Goal: Use online tool/utility: Utilize a website feature to perform a specific function

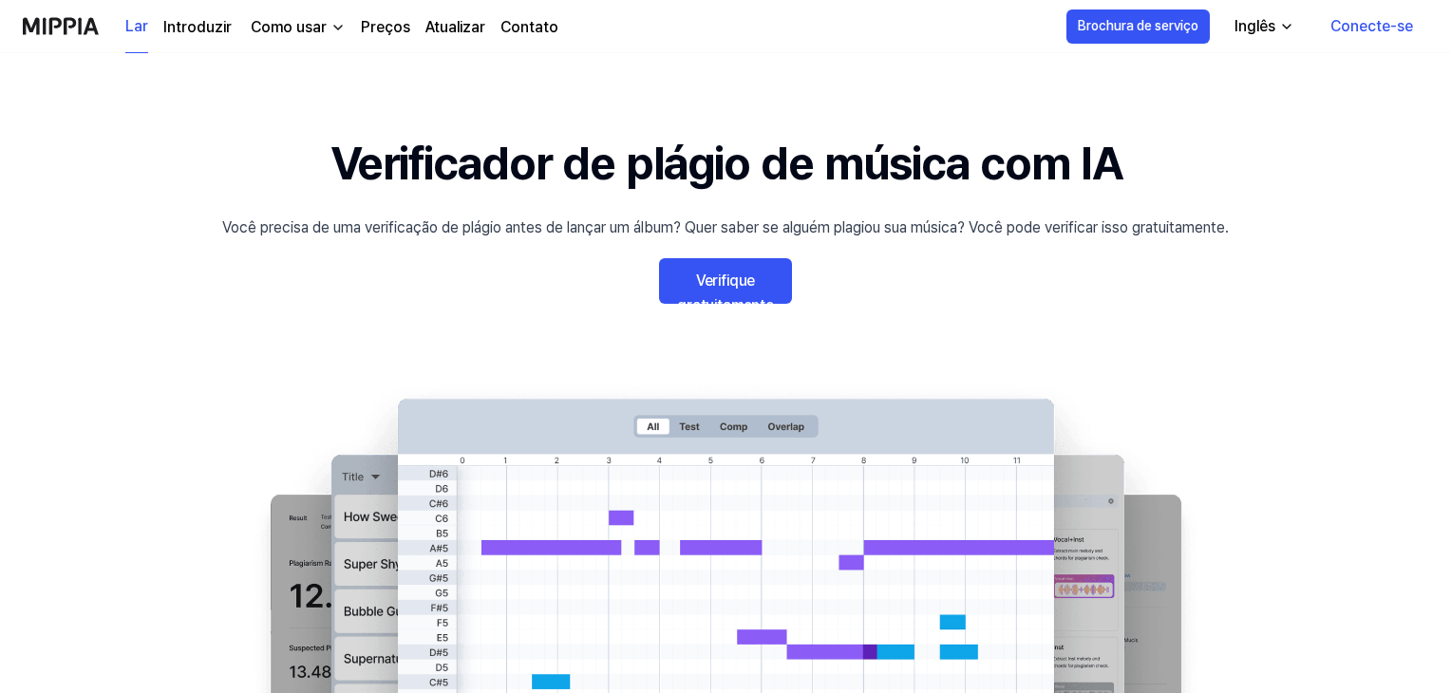
click at [721, 264] on link "Verifique gratuitamente" at bounding box center [725, 281] width 133 height 46
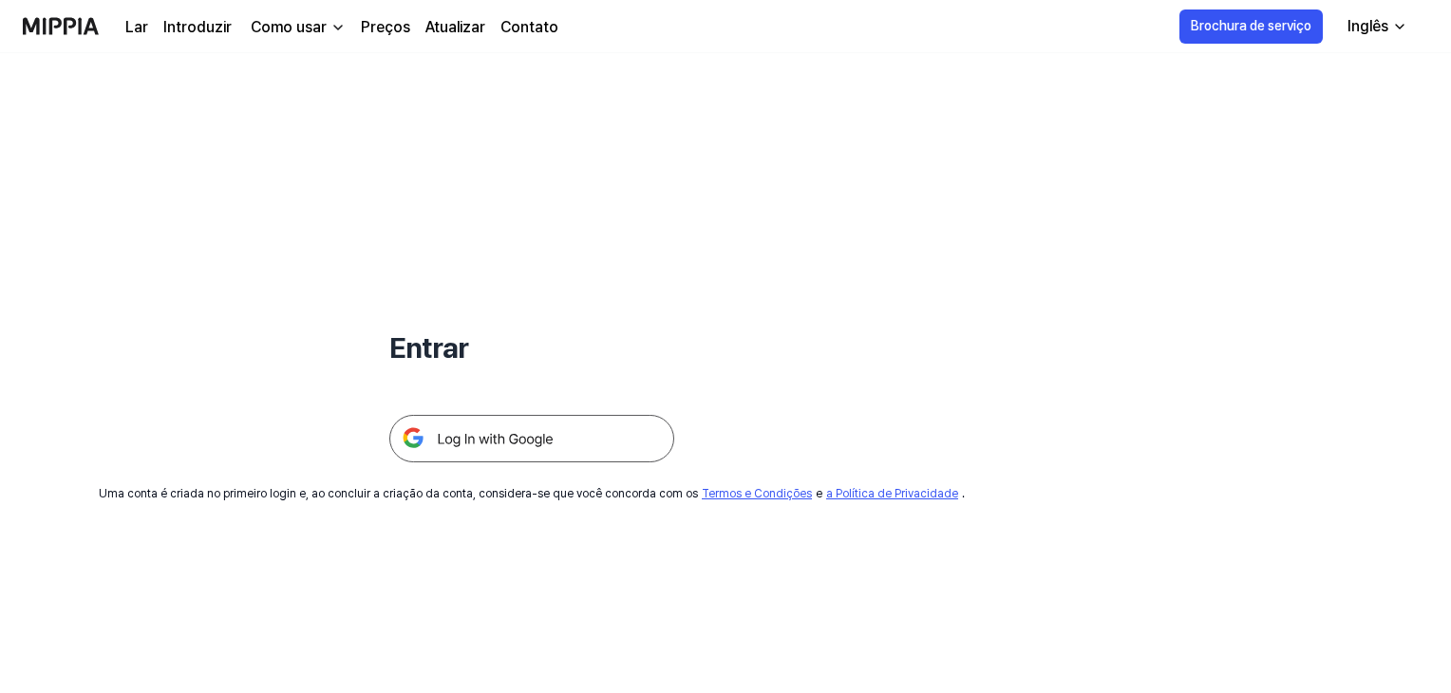
click at [502, 445] on img at bounding box center [531, 438] width 285 height 47
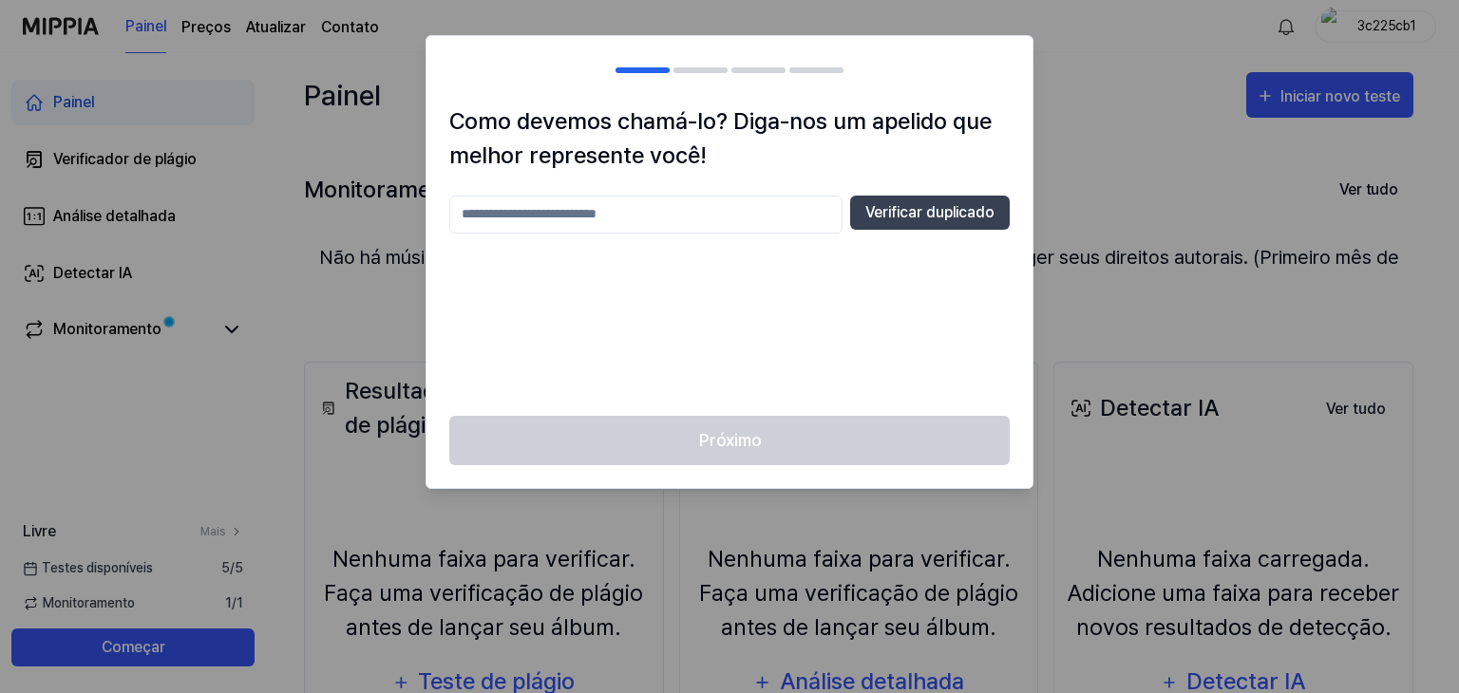
click at [665, 217] on input "text" at bounding box center [645, 215] width 393 height 38
type input "*******"
click at [904, 213] on font "Verificar duplicado" at bounding box center [929, 212] width 129 height 18
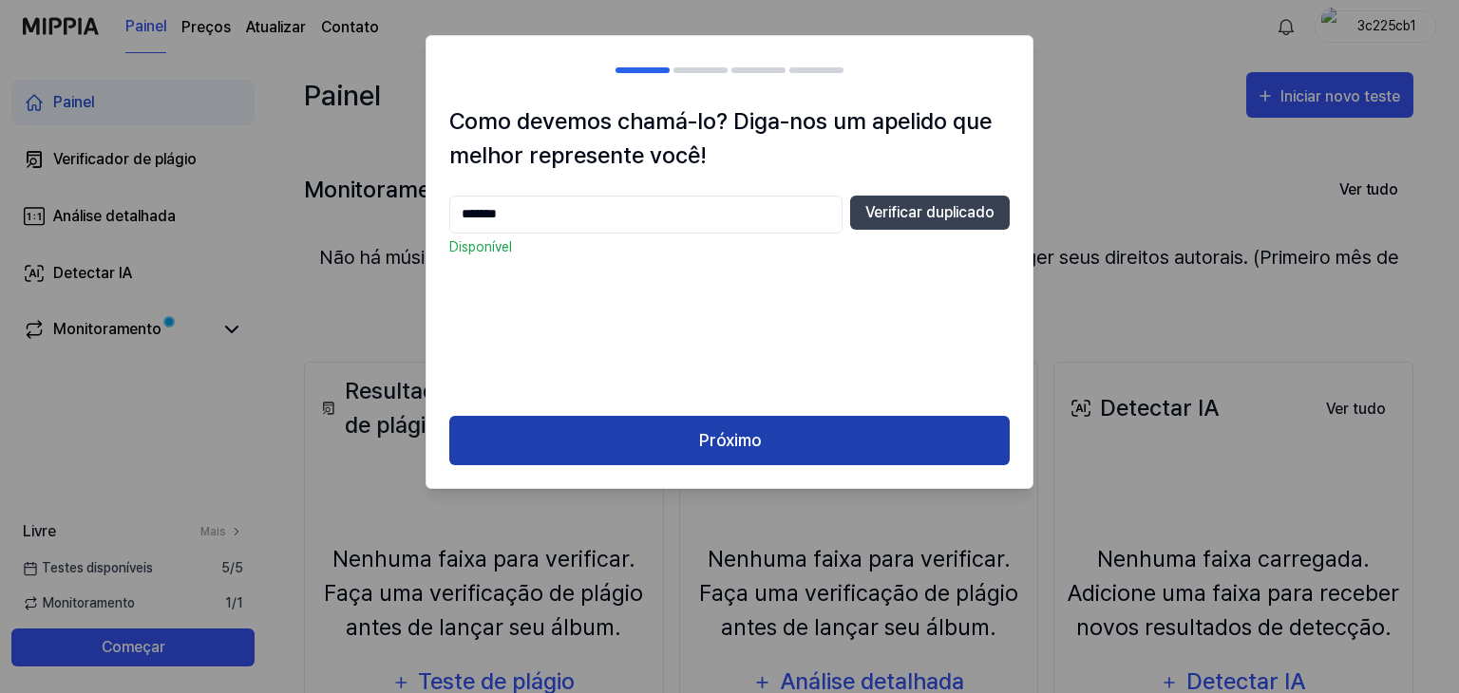
click at [618, 441] on button "Próximo" at bounding box center [729, 441] width 560 height 50
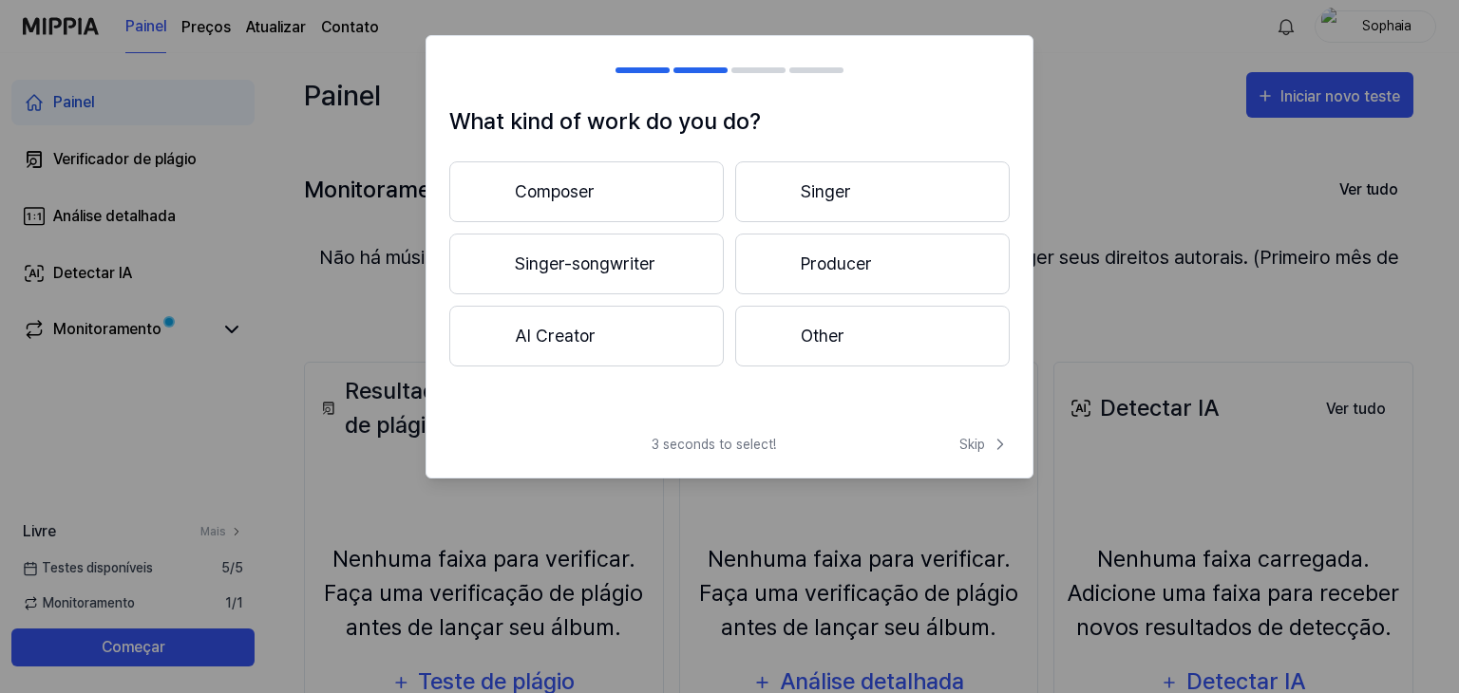
click at [585, 188] on button "Composer" at bounding box center [586, 191] width 274 height 61
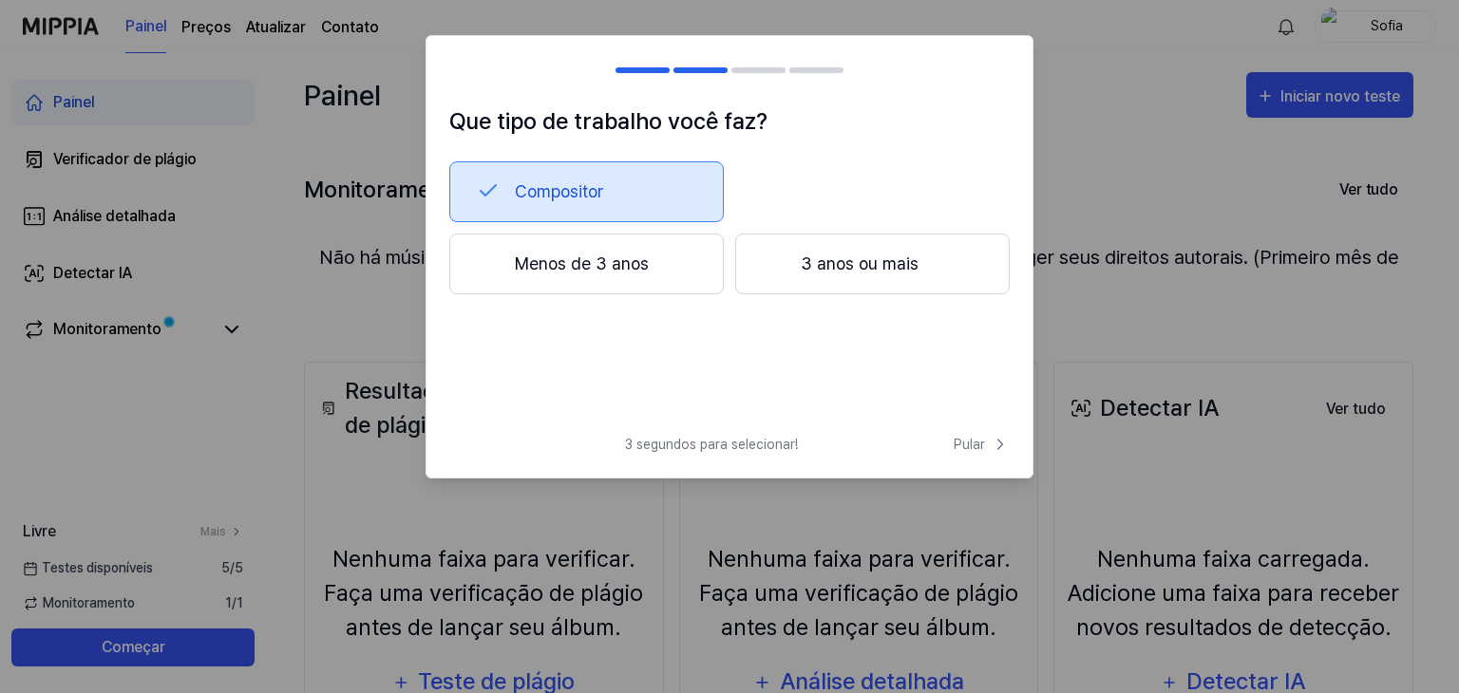
click at [589, 274] on font "Menos de 3 anos" at bounding box center [582, 264] width 134 height 26
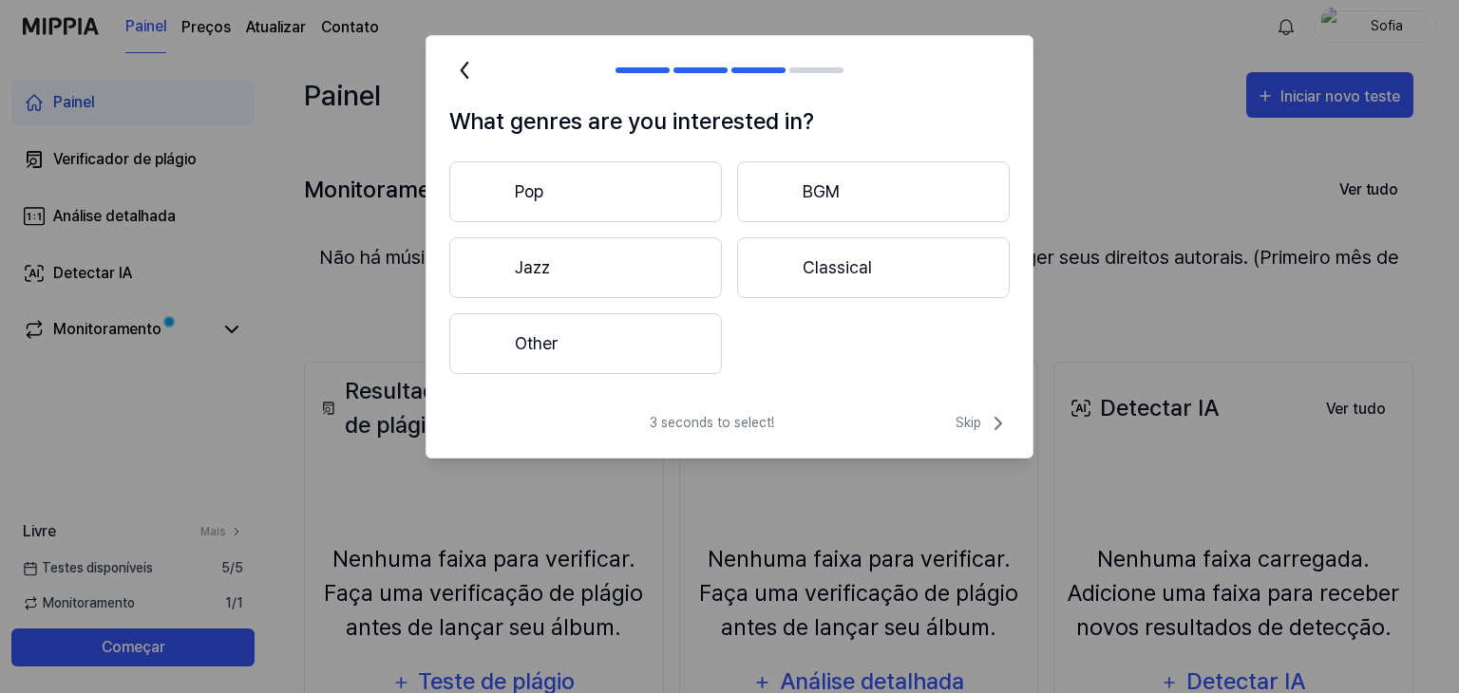
click at [570, 194] on button "Pop" at bounding box center [585, 191] width 273 height 61
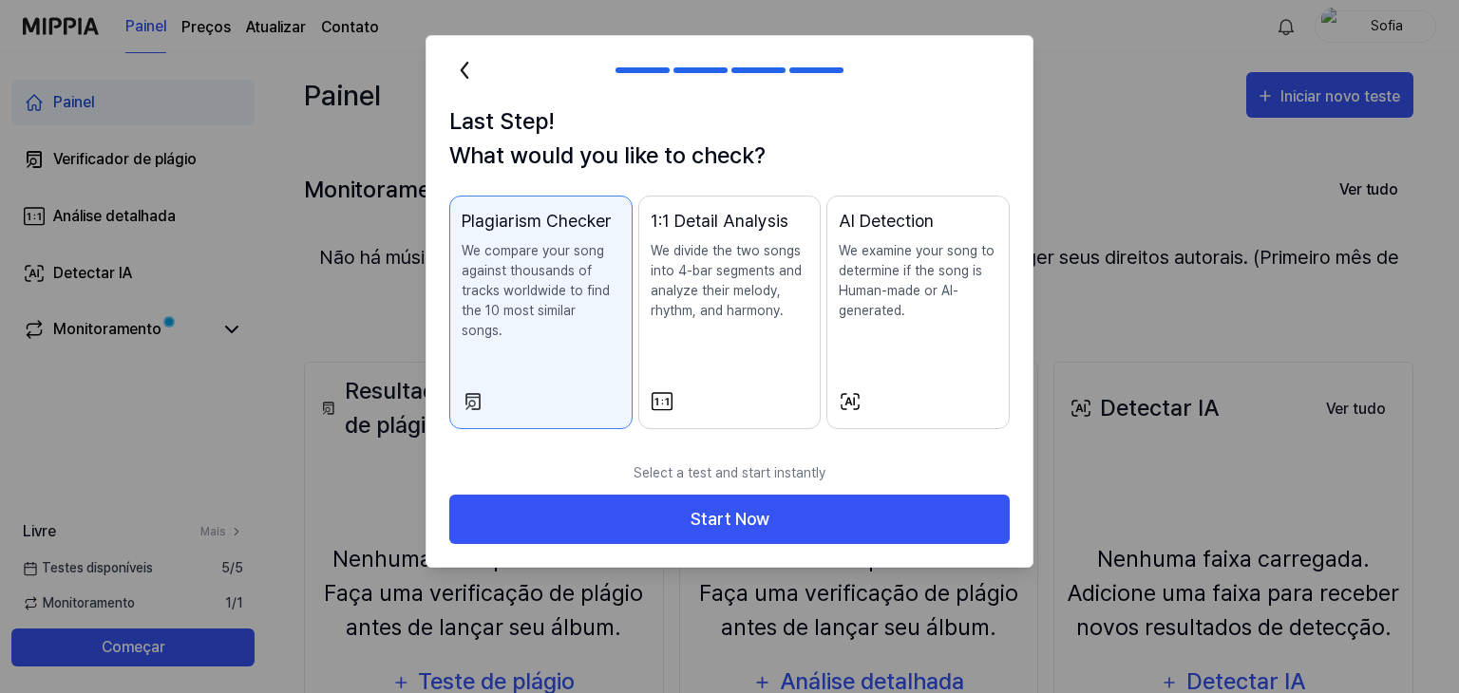
click at [454, 74] on icon at bounding box center [464, 70] width 30 height 30
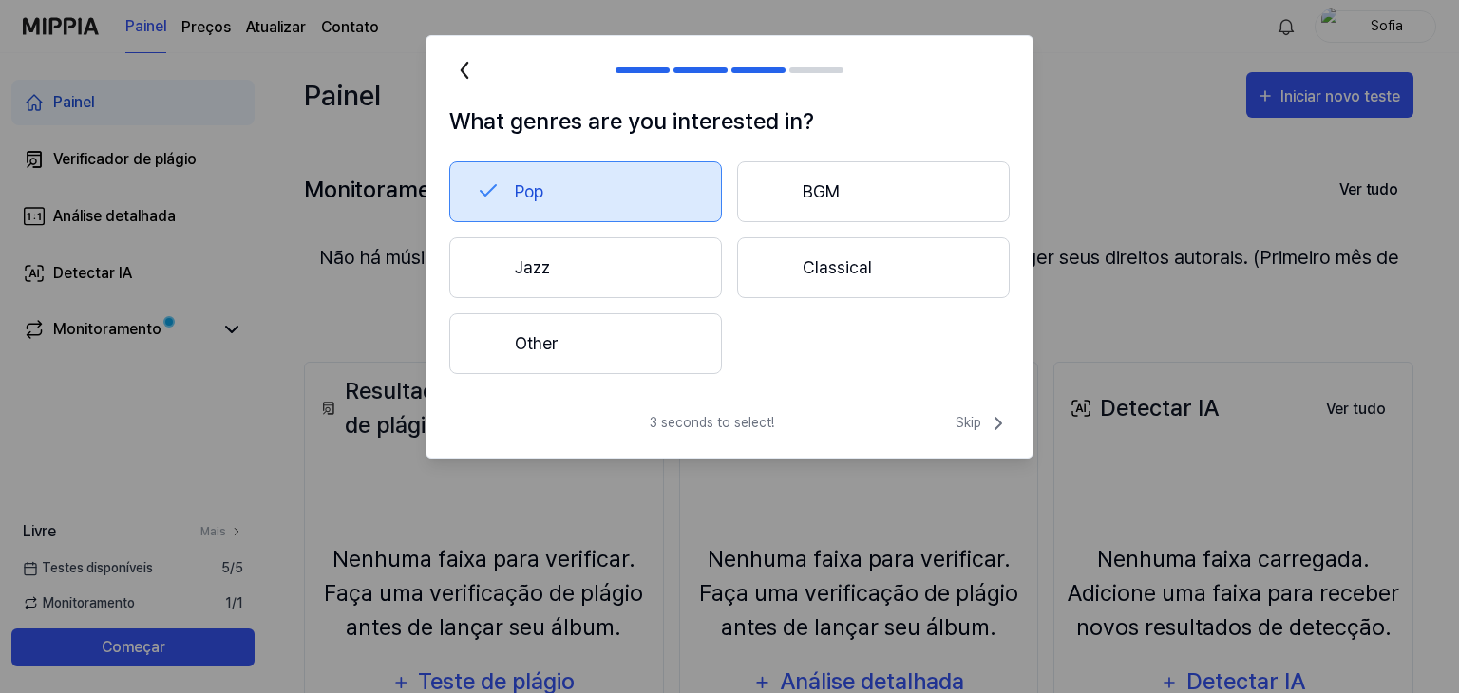
click at [615, 340] on button "Other" at bounding box center [585, 343] width 273 height 61
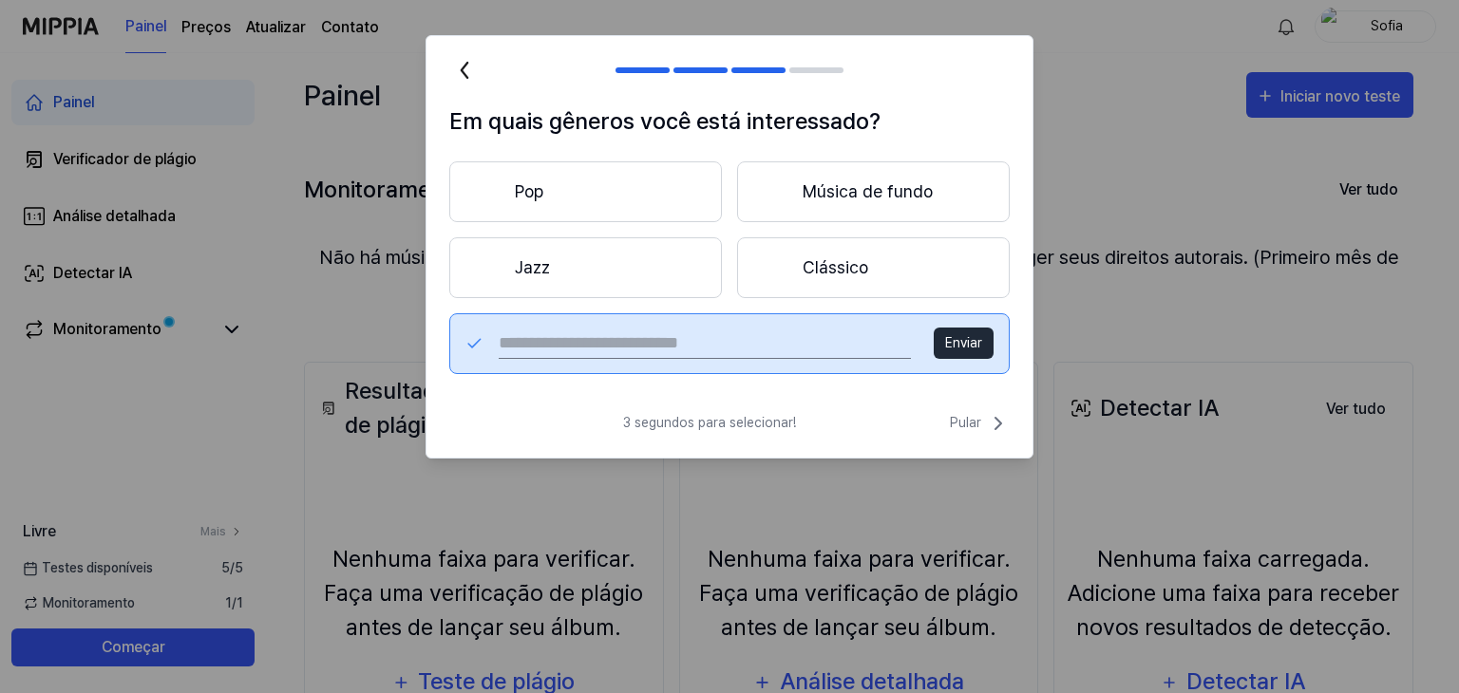
click at [658, 180] on button "Pop" at bounding box center [585, 191] width 273 height 61
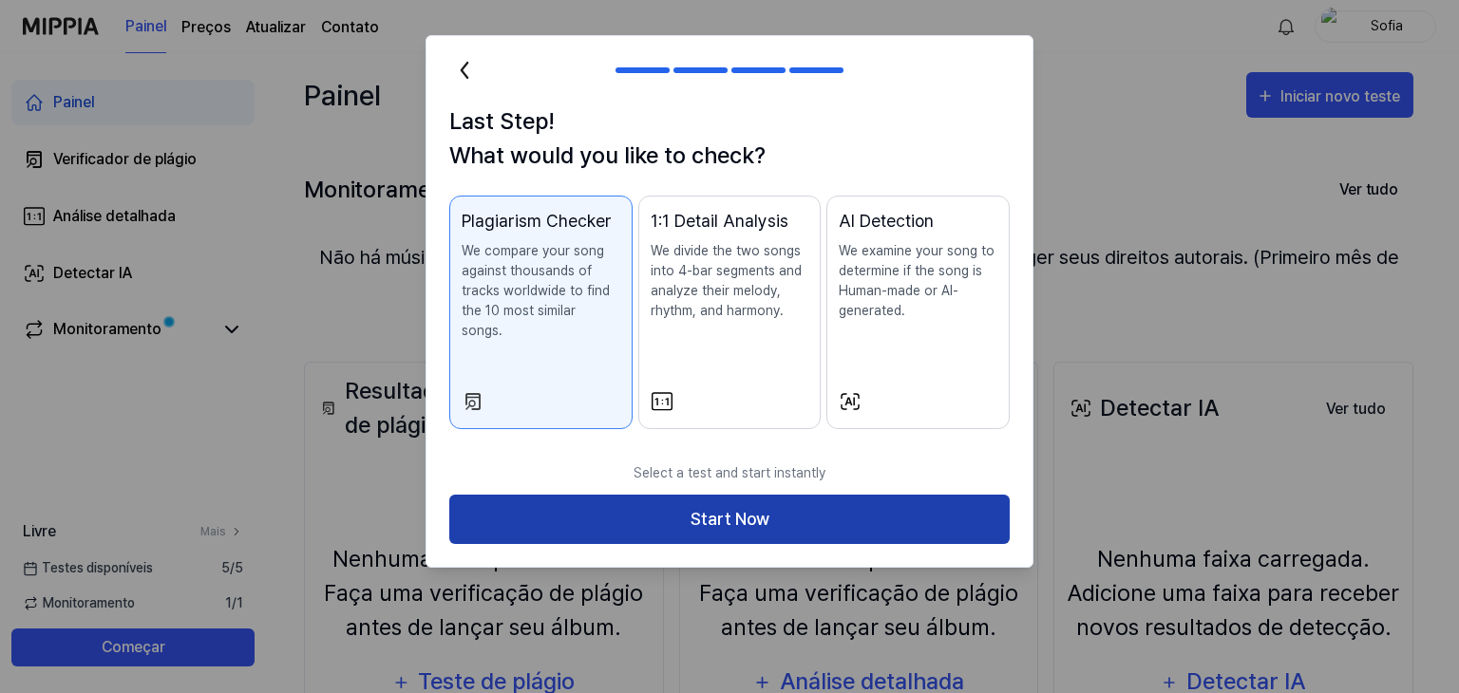
click at [611, 517] on button "Start Now" at bounding box center [729, 520] width 560 height 50
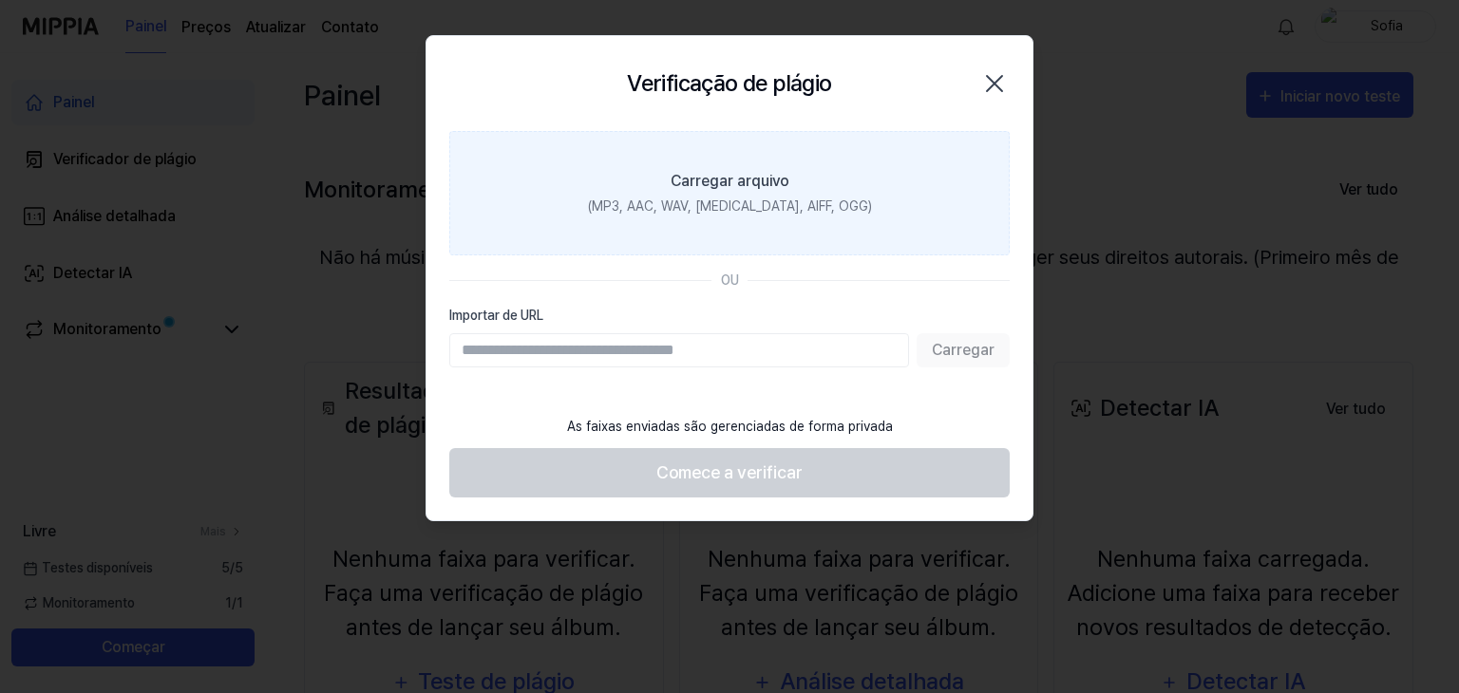
click at [720, 210] on font "(MP3, AAC, WAV, [MEDICAL_DATA], AIFF, OGG)" at bounding box center [730, 206] width 284 height 15
click at [0, 0] on input "Carregar arquivo (MP3, AAC, WAV, [MEDICAL_DATA], AIFF, OGG)" at bounding box center [0, 0] width 0 height 0
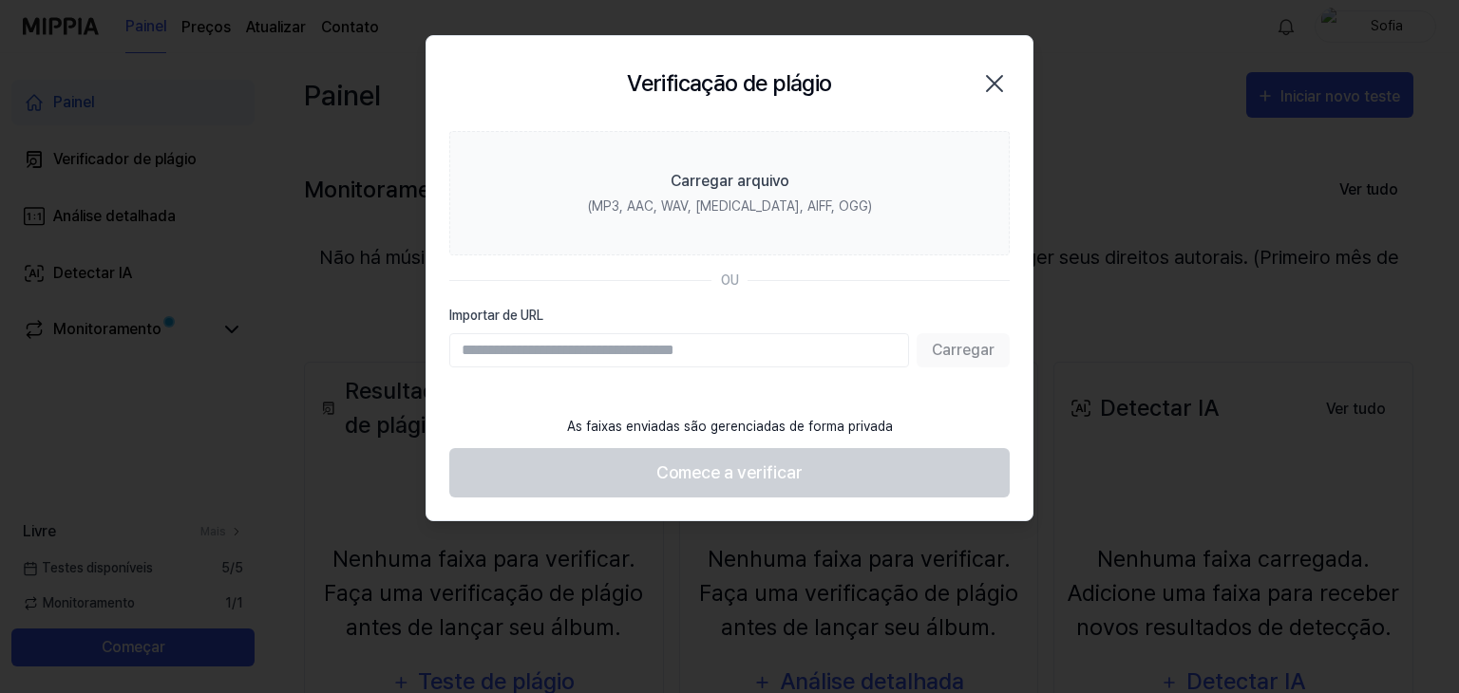
click at [697, 341] on input "Importar de URL" at bounding box center [679, 350] width 460 height 34
paste input "**********"
type input "**********"
click at [961, 357] on font "Carregar" at bounding box center [963, 350] width 63 height 18
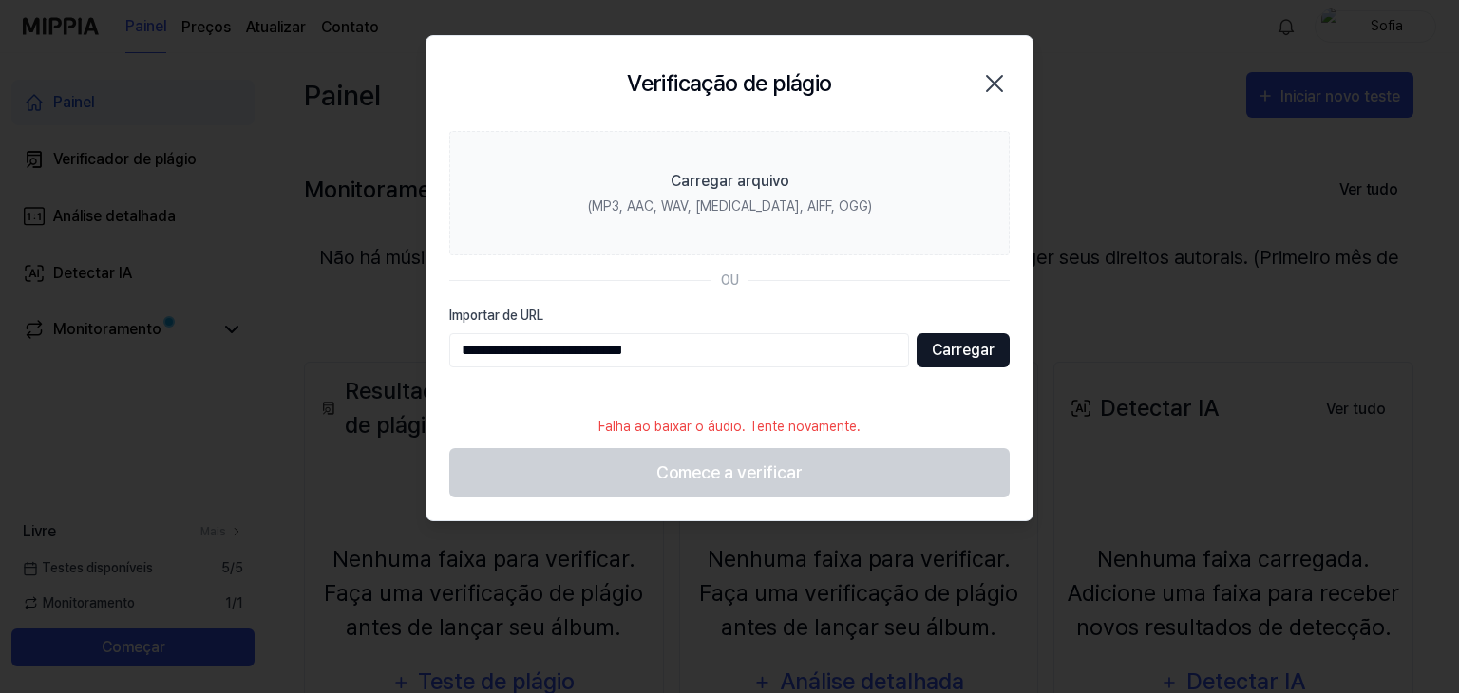
type input "**********"
click at [938, 346] on font "Carregar" at bounding box center [963, 350] width 63 height 18
